Goal: Information Seeking & Learning: Learn about a topic

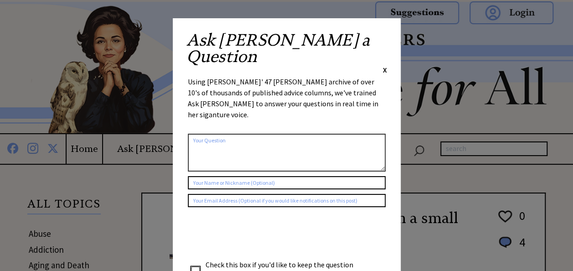
click at [385, 65] on span "X" at bounding box center [385, 69] width 4 height 9
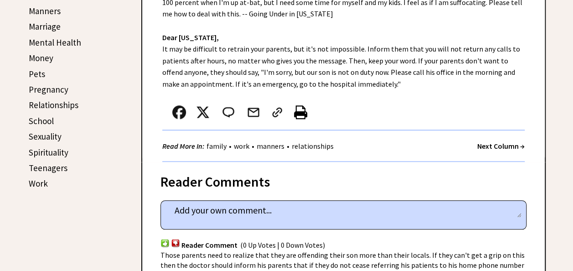
scroll to position [393, 0]
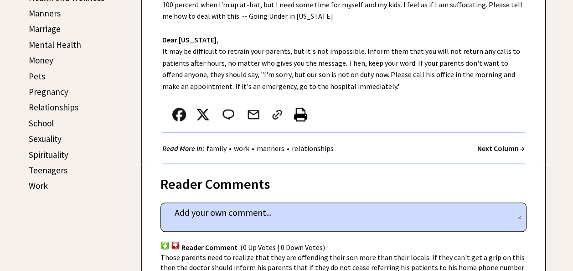
click at [50, 155] on link "Spirituality" at bounding box center [49, 154] width 40 height 11
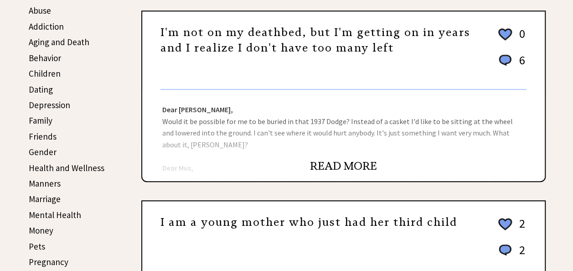
scroll to position [224, 0]
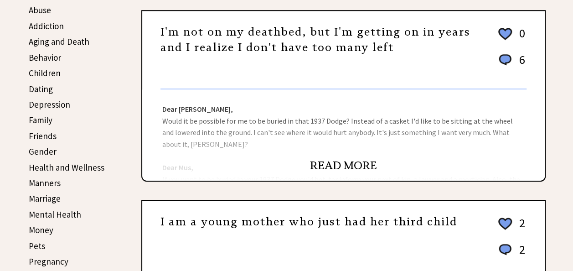
click at [360, 166] on link "READ MORE" at bounding box center [343, 166] width 67 height 14
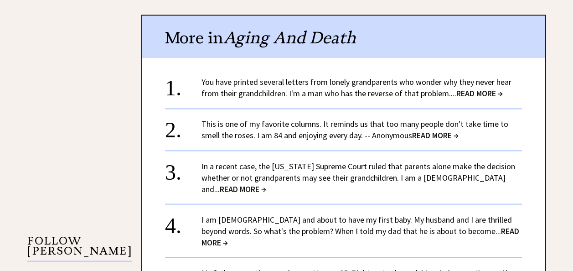
scroll to position [697, 0]
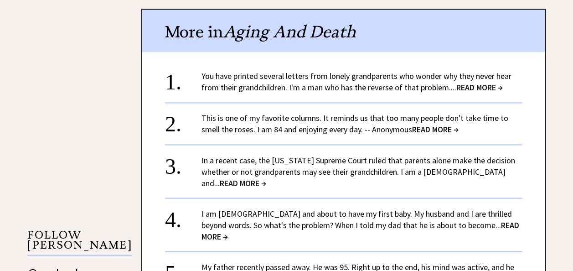
click at [266, 177] on span "READ MORE →" at bounding box center [243, 182] width 47 height 10
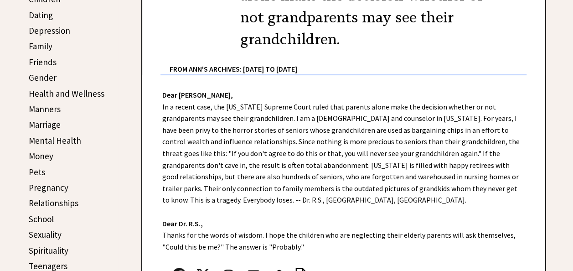
scroll to position [323, 0]
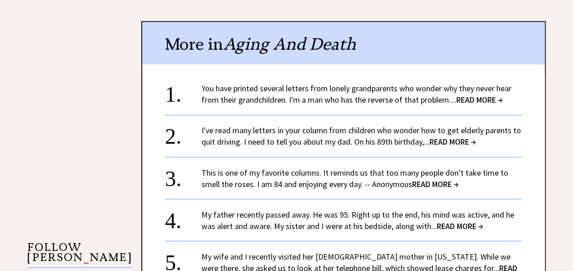
scroll to position [685, 0]
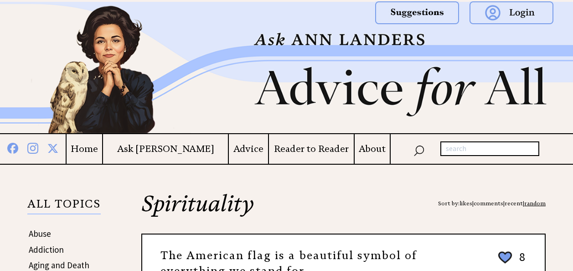
scroll to position [224, 0]
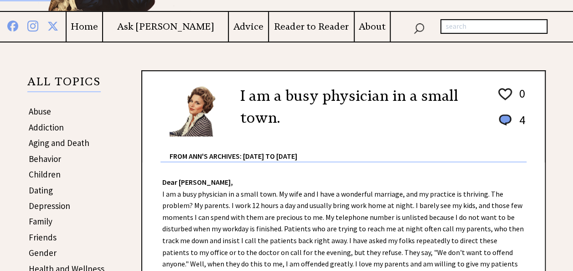
scroll to position [121, 0]
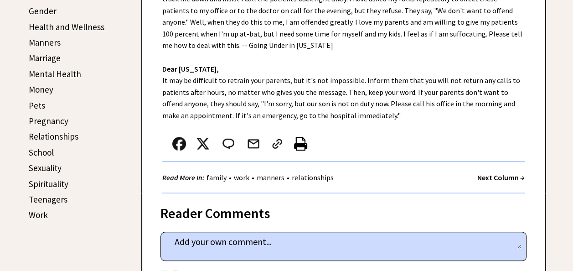
scroll to position [369, 0]
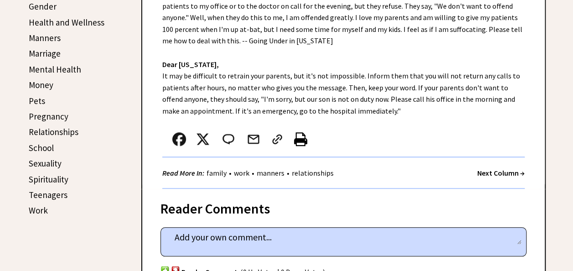
click at [45, 179] on link "Spirituality" at bounding box center [49, 179] width 40 height 11
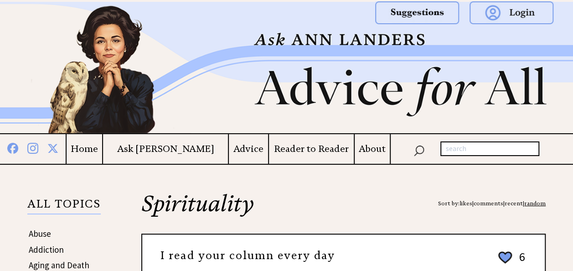
click at [102, 147] on h4 "Home" at bounding box center [85, 148] width 36 height 11
